Goal: Task Accomplishment & Management: Manage account settings

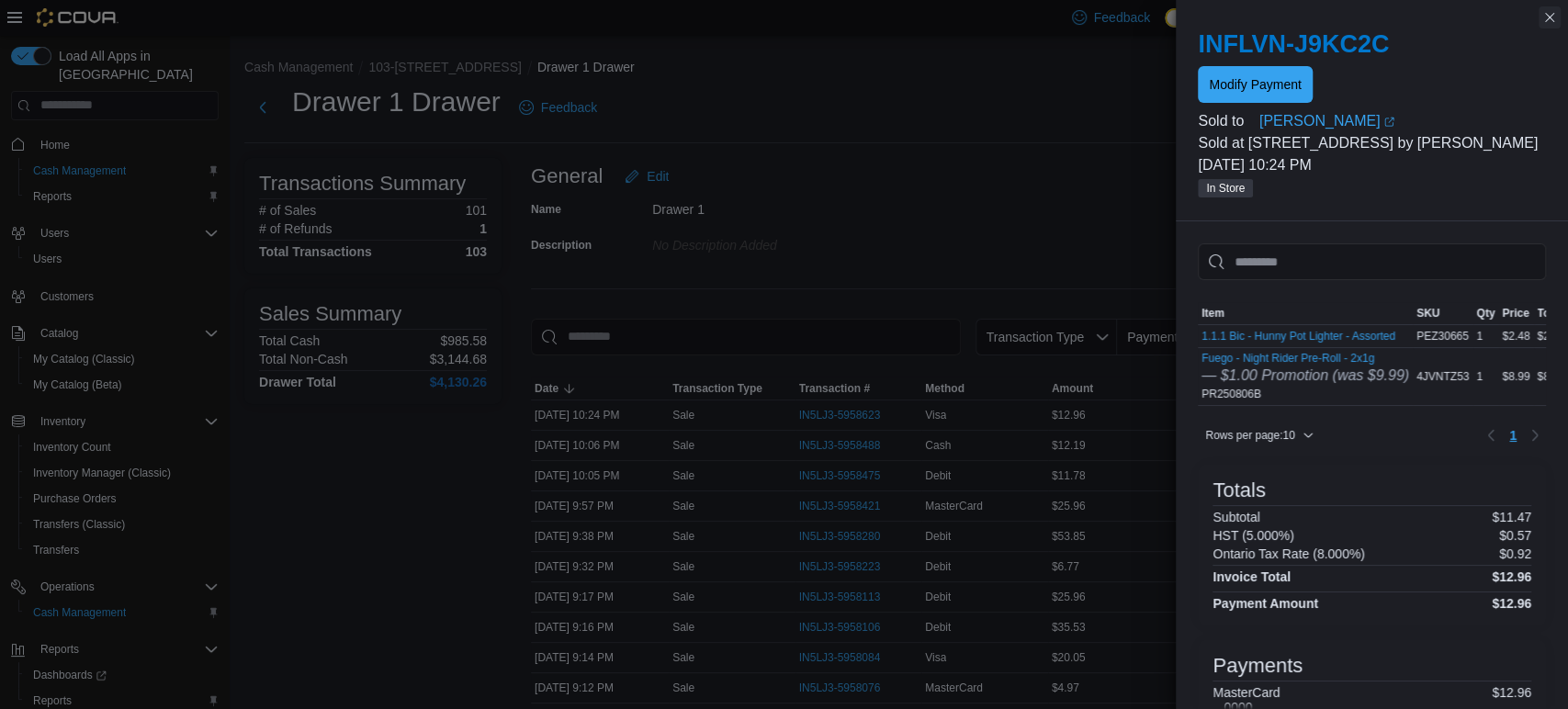
click at [1552, 19] on button "Close this dialog" at bounding box center [1549, 17] width 22 height 22
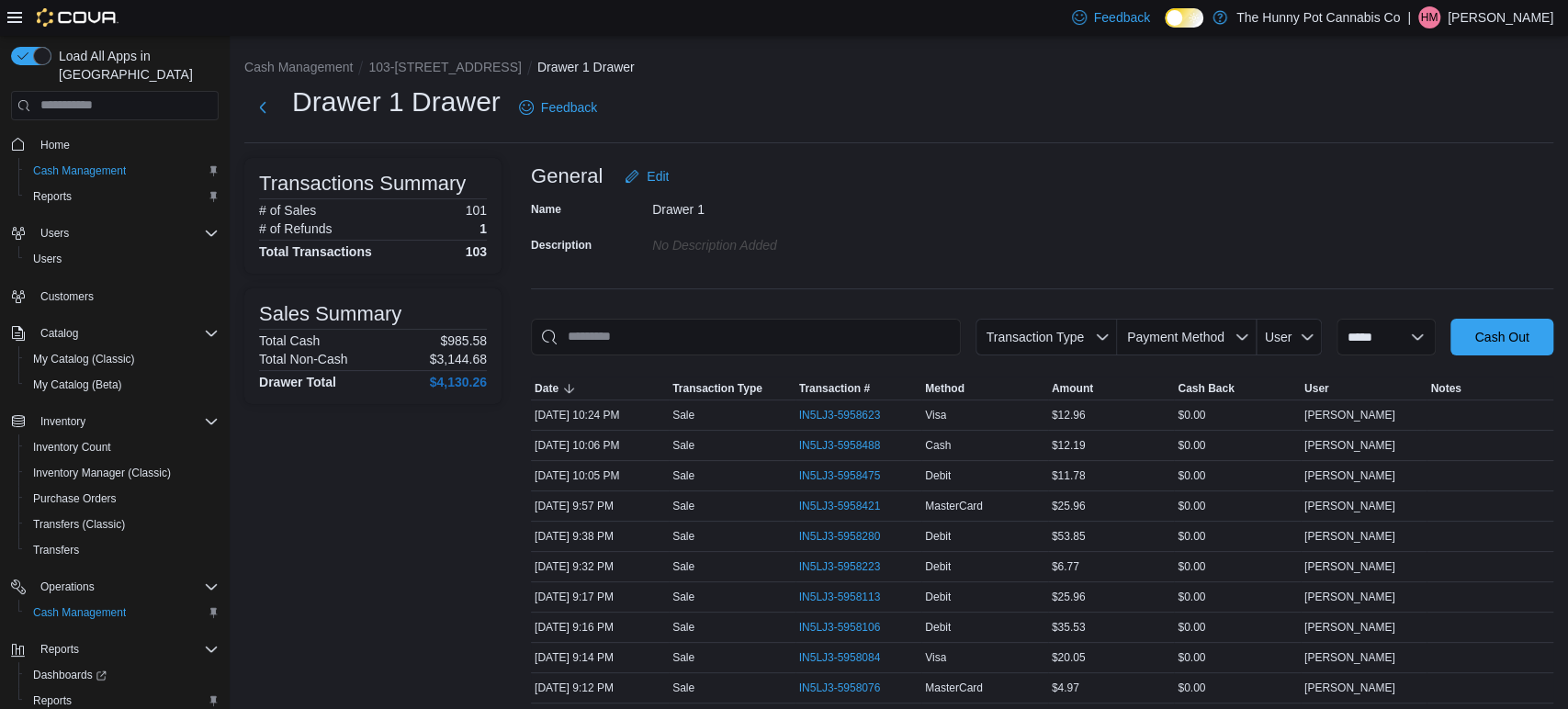
click at [1526, 18] on p "[PERSON_NAME]" at bounding box center [1499, 17] width 105 height 22
click at [1425, 178] on span "Sign Out" at bounding box center [1434, 176] width 49 height 18
